Goal: Find contact information: Find contact information

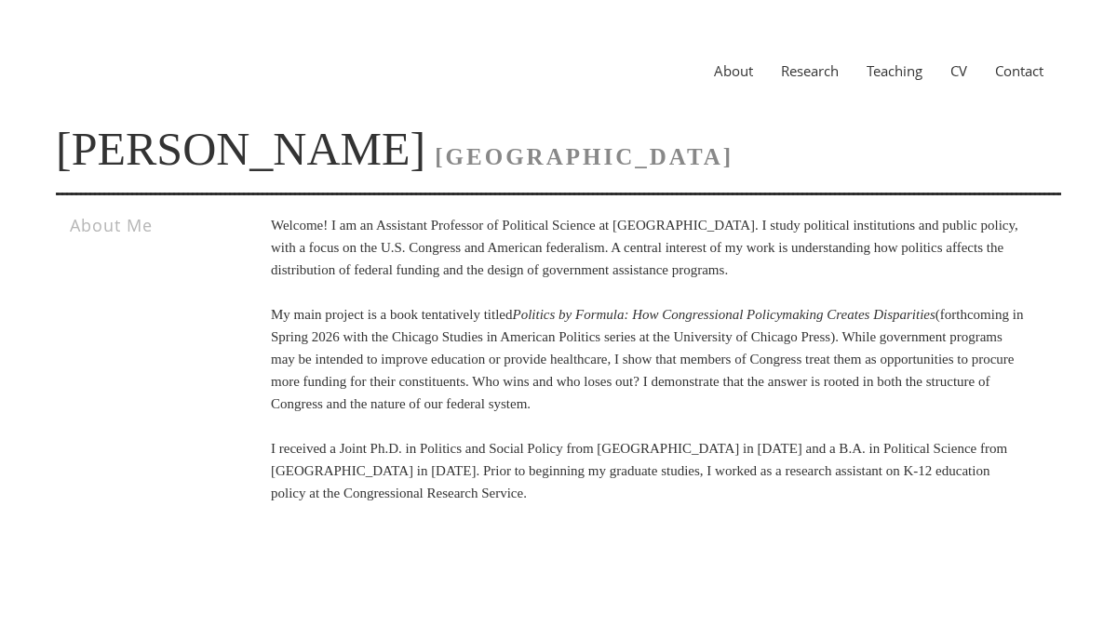
click at [1013, 74] on link "Contact" at bounding box center [1019, 70] width 76 height 19
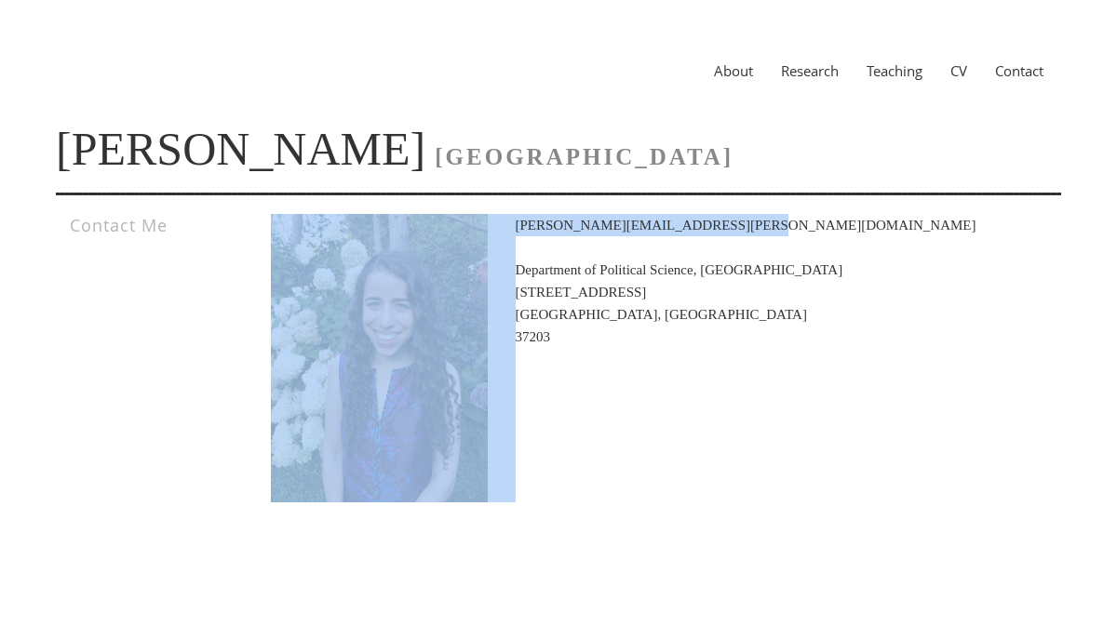
drag, startPoint x: 722, startPoint y: 225, endPoint x: 520, endPoint y: 224, distance: 202.0
click at [520, 224] on p "leah.s.rosenstiel@vanderbilt.edu Department of Political Science, Vanderbilt Un…" at bounding box center [648, 281] width 754 height 134
copy p "leah.s.rosenstiel@vanderbilt.edu"
